Goal: Navigation & Orientation: Find specific page/section

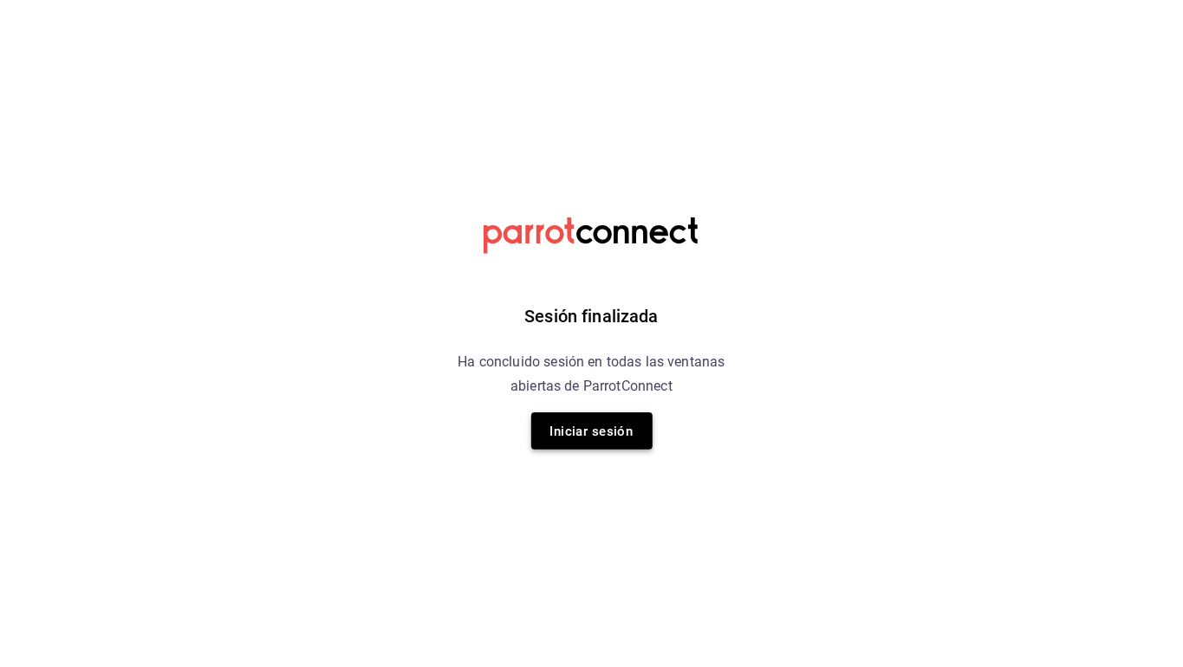
click at [570, 441] on font "Iniciar sesión" at bounding box center [591, 430] width 83 height 23
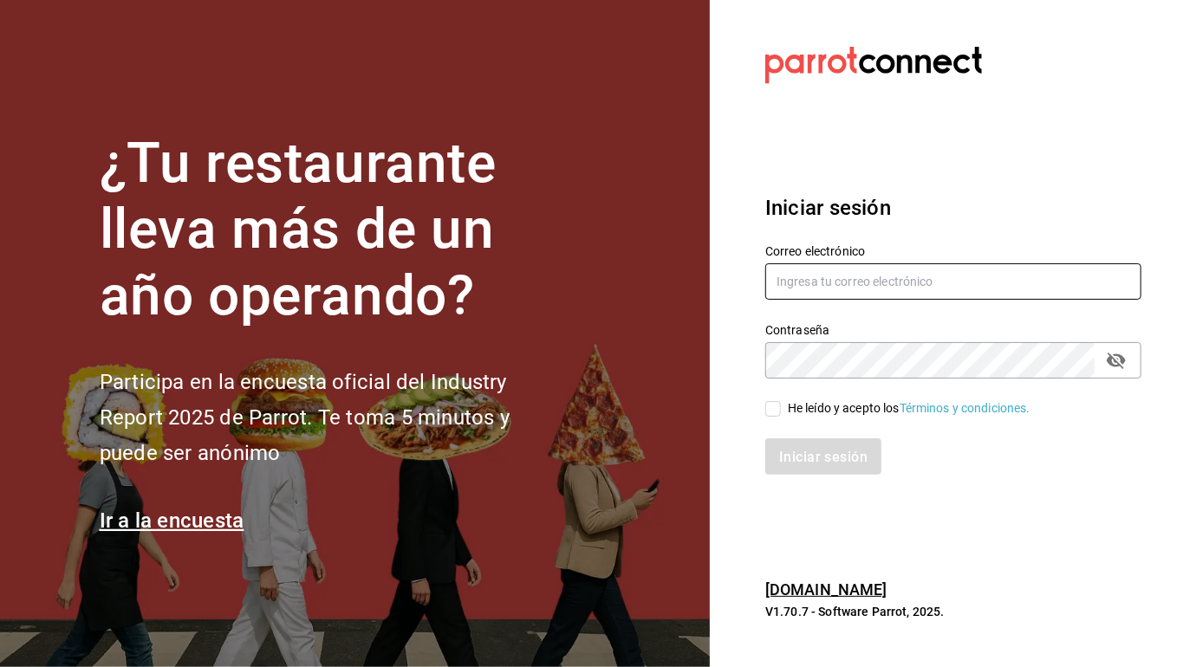
type input "[EMAIL_ADDRESS][DOMAIN_NAME]"
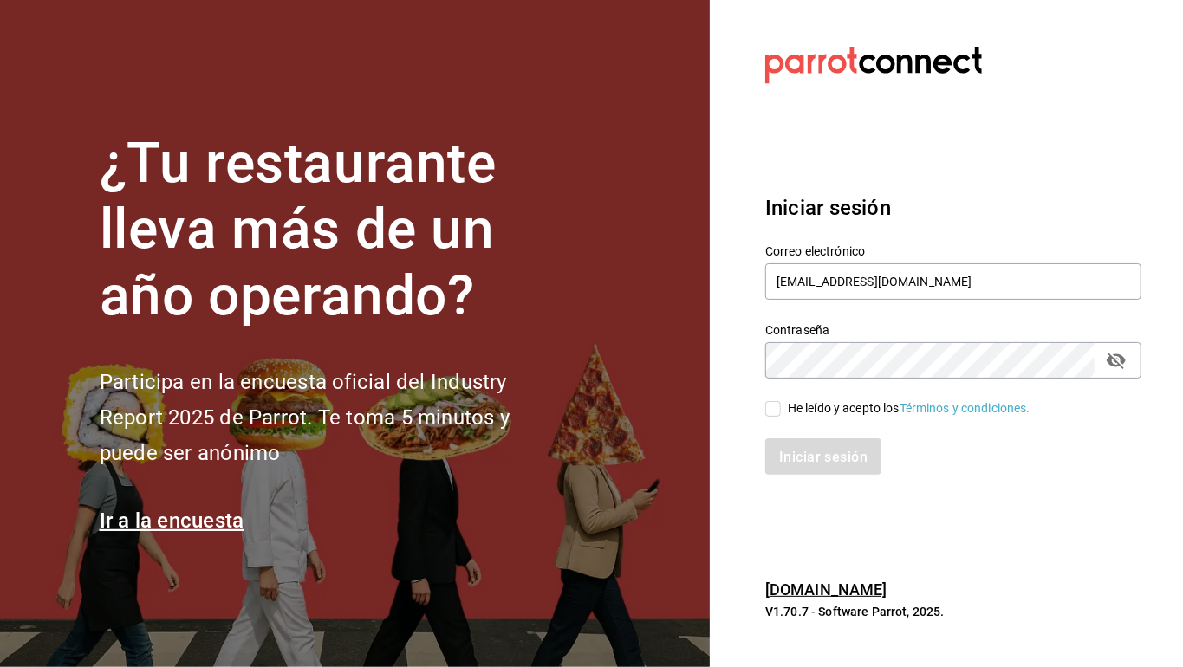
click at [785, 410] on span "He leído y acepto los Términos y condiciones." at bounding box center [906, 408] width 250 height 18
click at [781, 410] on input "He leído y acepto los Términos y condiciones." at bounding box center [773, 409] width 16 height 16
checkbox input "true"
click at [858, 454] on font "Iniciar sesión" at bounding box center [824, 457] width 88 height 16
